Goal: Register for event/course

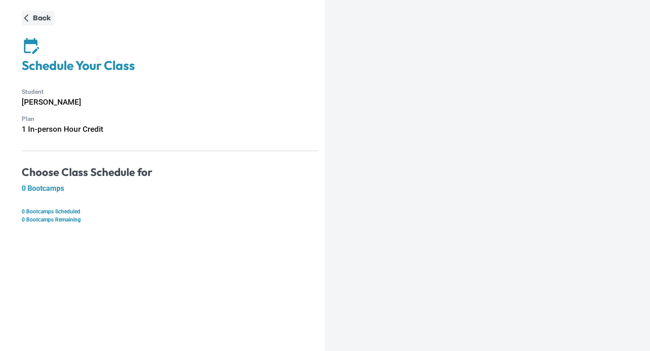
click at [39, 15] on p "Back" at bounding box center [42, 18] width 18 height 11
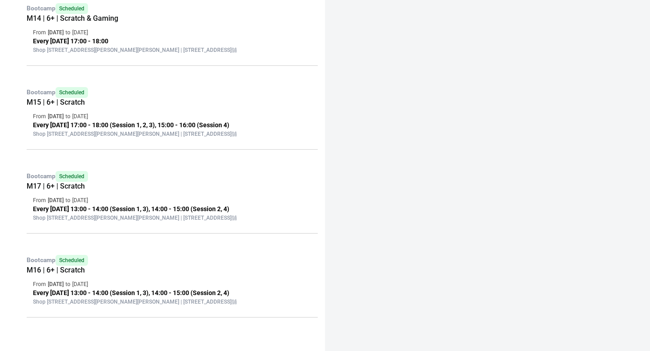
scroll to position [419, 0]
